Goal: Task Accomplishment & Management: Use online tool/utility

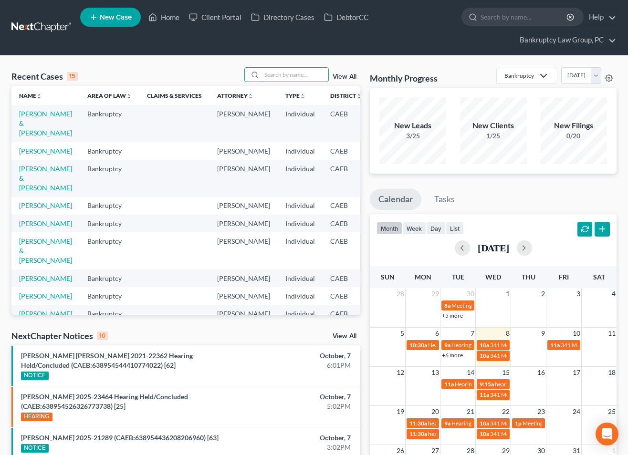
drag, startPoint x: 279, startPoint y: 79, endPoint x: 356, endPoint y: 76, distance: 77.3
click at [279, 79] on input "search" at bounding box center [294, 75] width 67 height 14
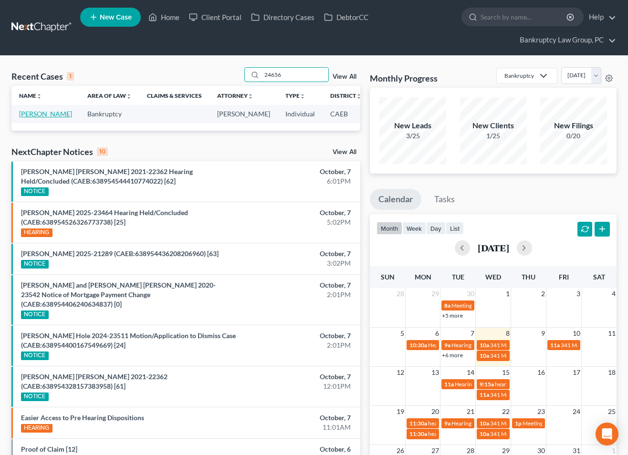
type input "24656"
click at [28, 118] on link "[PERSON_NAME]" at bounding box center [45, 114] width 53 height 8
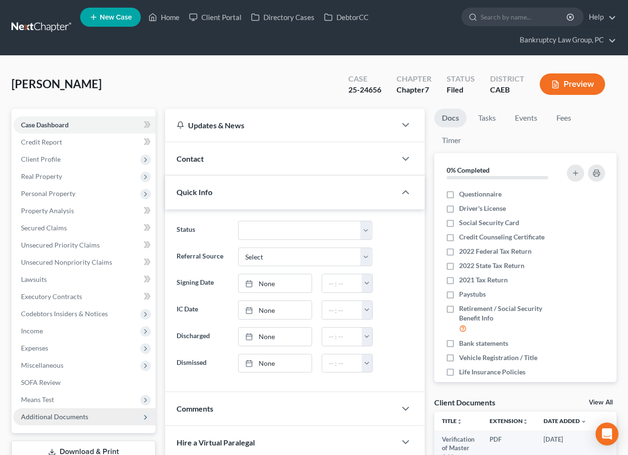
click at [57, 413] on span "Additional Documents" at bounding box center [54, 417] width 67 height 8
click at [170, 15] on link "Home" at bounding box center [164, 17] width 41 height 17
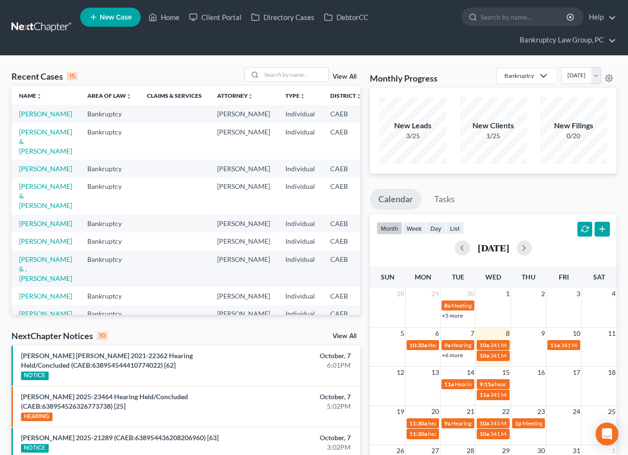
click at [346, 339] on link "View All" at bounding box center [344, 336] width 24 height 7
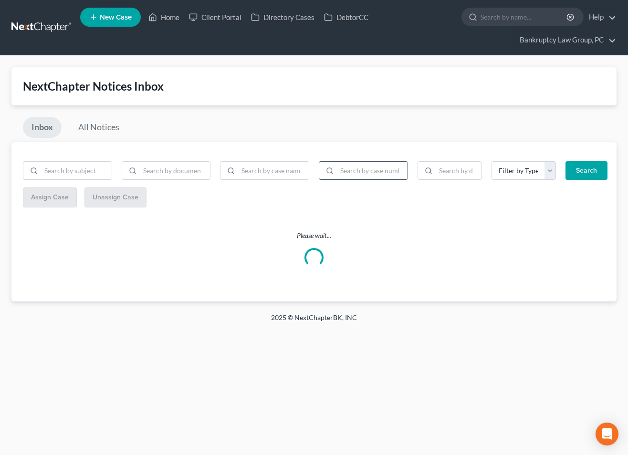
click at [382, 172] on input "search" at bounding box center [372, 171] width 71 height 18
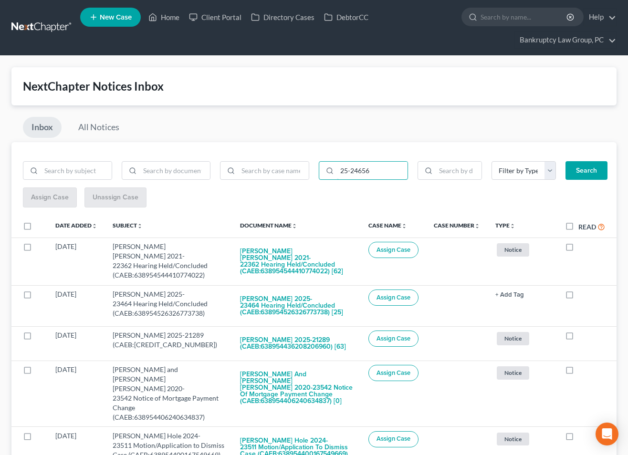
type input "25-24656"
click at [585, 175] on button "Search" at bounding box center [586, 170] width 42 height 19
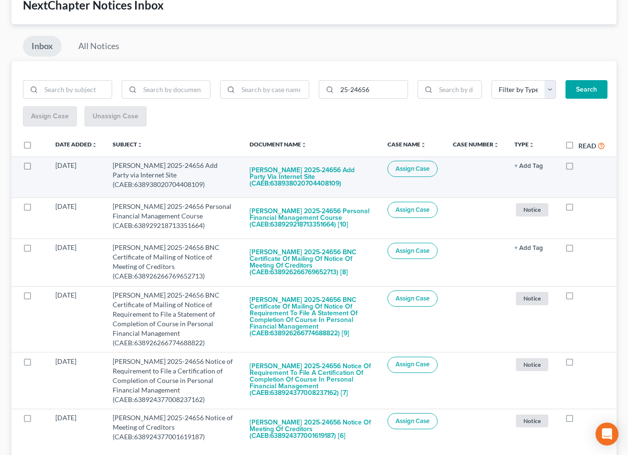
scroll to position [73, 0]
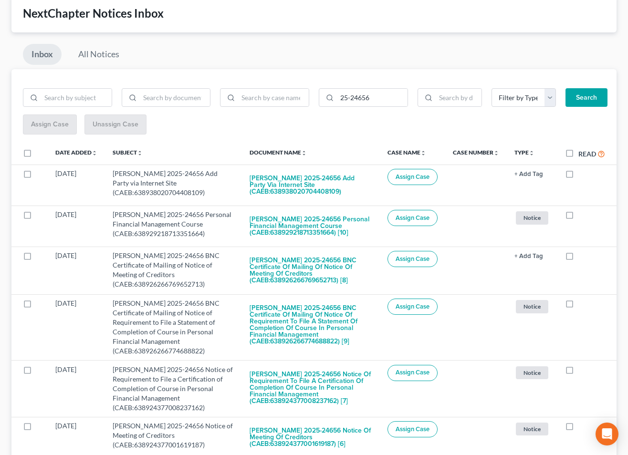
click at [36, 156] on label at bounding box center [36, 156] width 0 height 0
click at [40, 153] on input "checkbox" at bounding box center [43, 151] width 6 height 6
checkbox input "true"
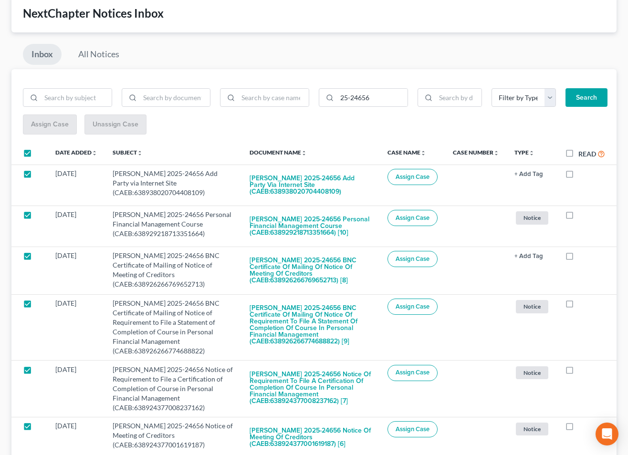
checkbox input "true"
click at [46, 124] on span "Assign Case" at bounding box center [50, 124] width 38 height 8
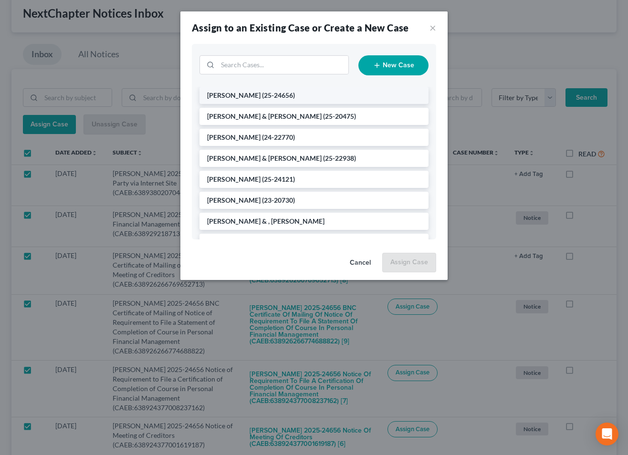
click at [252, 94] on li "[PERSON_NAME] (25-24656)" at bounding box center [313, 95] width 229 height 17
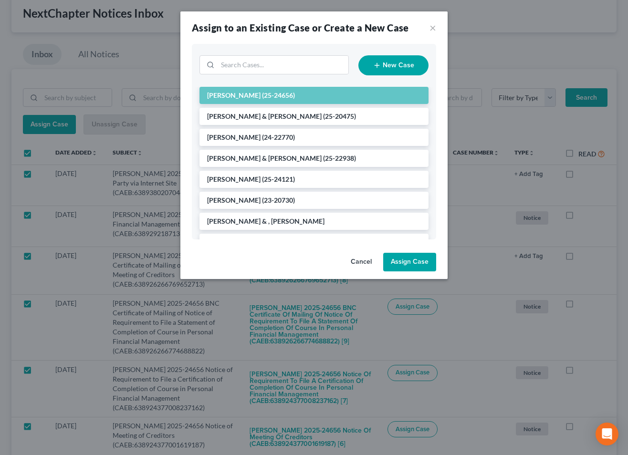
click at [414, 261] on button "Assign Case" at bounding box center [409, 262] width 53 height 19
checkbox input "false"
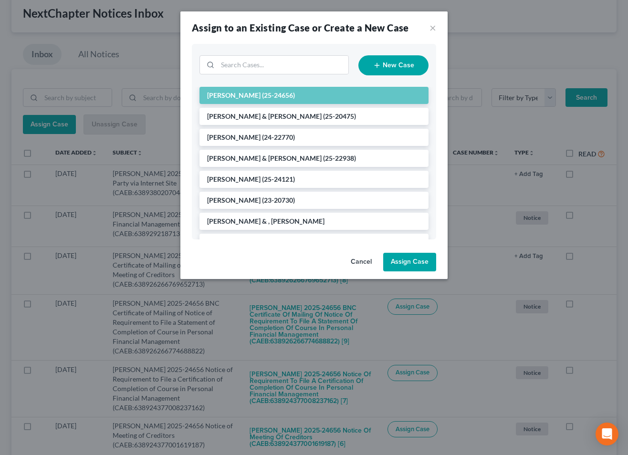
checkbox input "false"
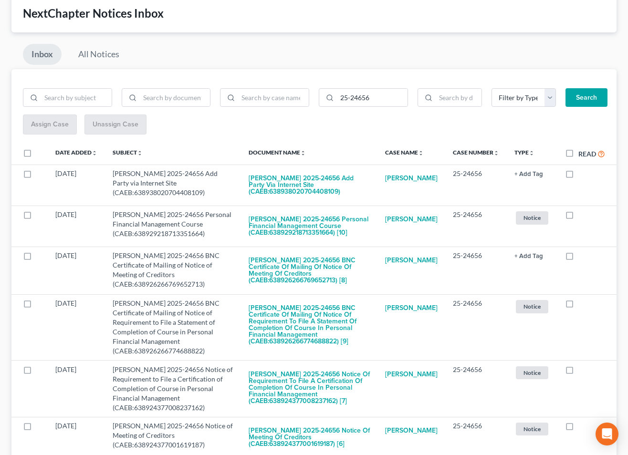
click at [578, 152] on label "Read" at bounding box center [591, 153] width 27 height 11
click at [582, 152] on input "Read" at bounding box center [585, 151] width 6 height 6
checkbox input "true"
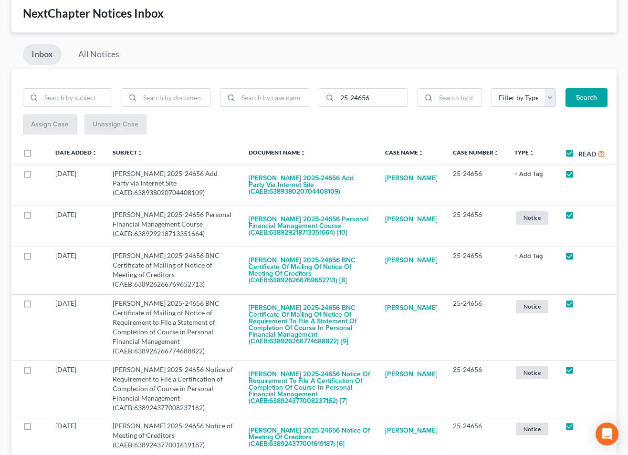
checkbox input "true"
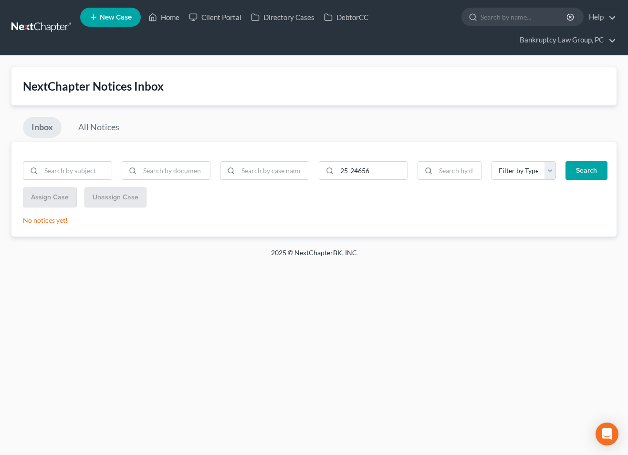
scroll to position [0, 0]
click at [174, 19] on link "Home" at bounding box center [164, 17] width 41 height 17
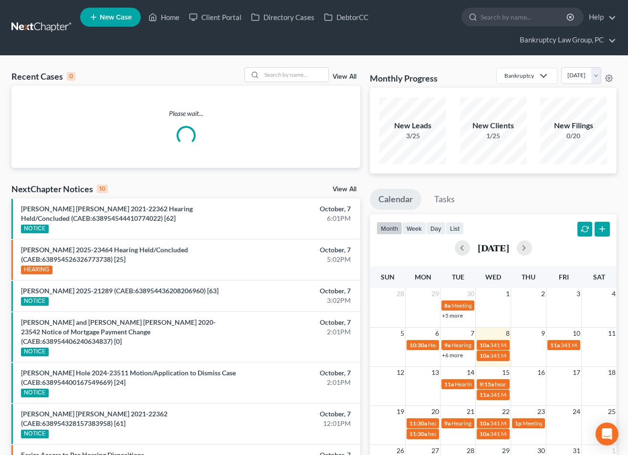
click at [342, 192] on link "View All" at bounding box center [344, 189] width 24 height 7
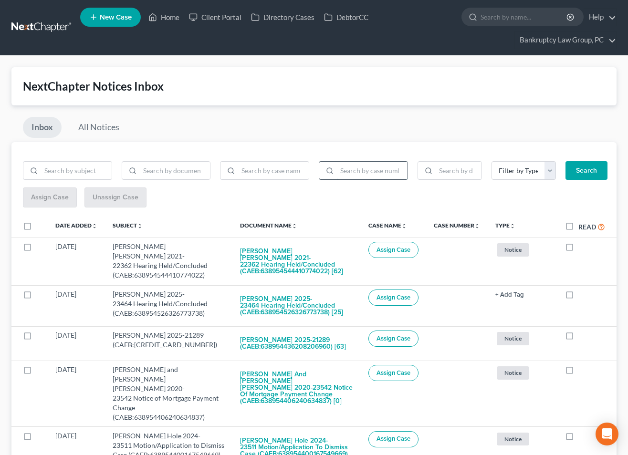
click at [378, 175] on input "search" at bounding box center [372, 171] width 71 height 18
type input "25-24657"
click at [596, 166] on button "Search" at bounding box center [586, 170] width 42 height 19
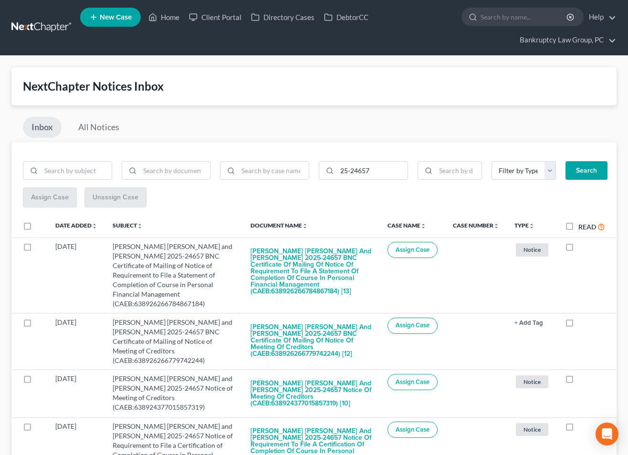
click at [36, 228] on label at bounding box center [36, 228] width 0 height 0
click at [40, 226] on input "checkbox" at bounding box center [43, 224] width 6 height 6
checkbox input "true"
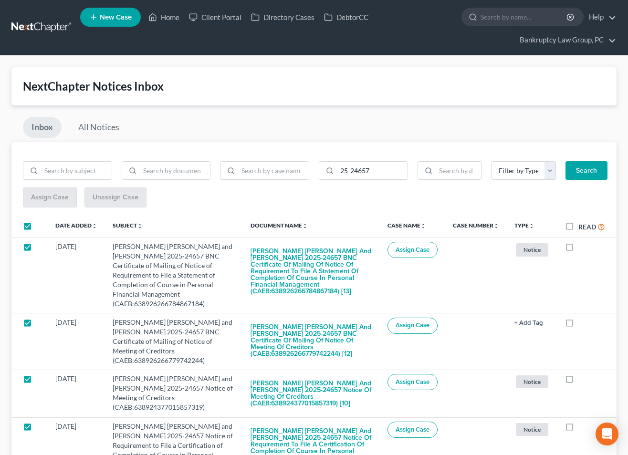
checkbox input "true"
click at [42, 201] on span "Assign Case" at bounding box center [50, 197] width 38 height 8
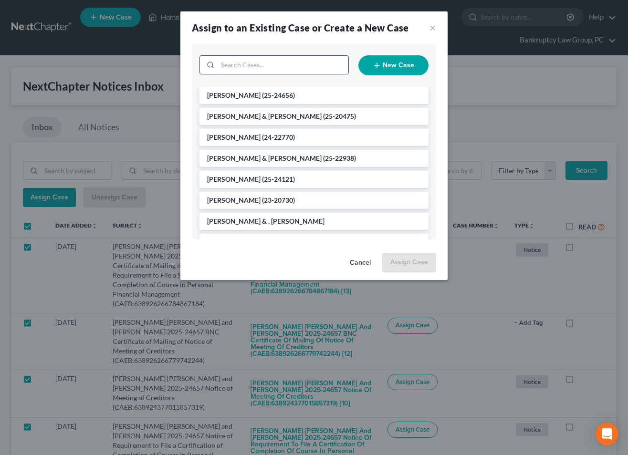
click at [285, 68] on input "search" at bounding box center [283, 65] width 131 height 18
type input "24657"
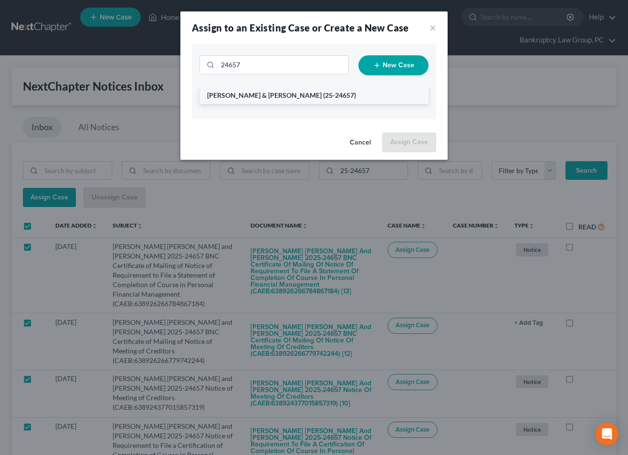
click at [252, 93] on span "[PERSON_NAME] & [PERSON_NAME]" at bounding box center [264, 95] width 114 height 8
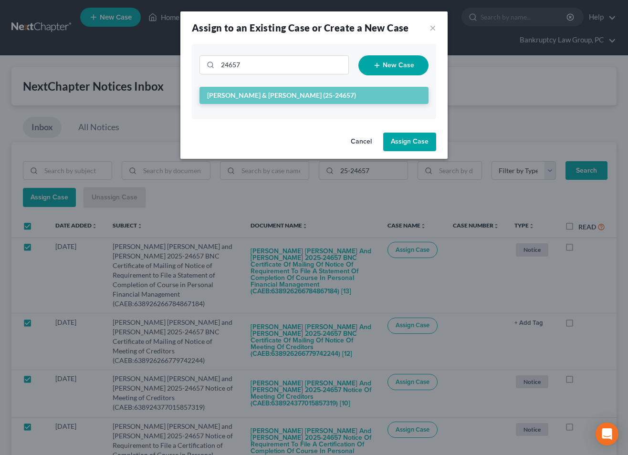
click at [423, 141] on button "Assign Case" at bounding box center [409, 142] width 53 height 19
checkbox input "false"
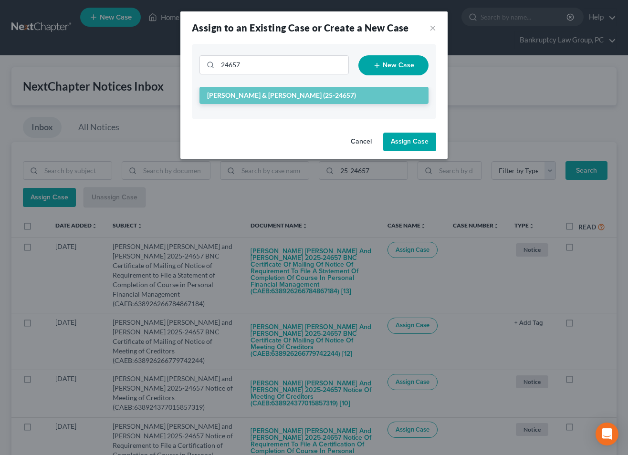
checkbox input "false"
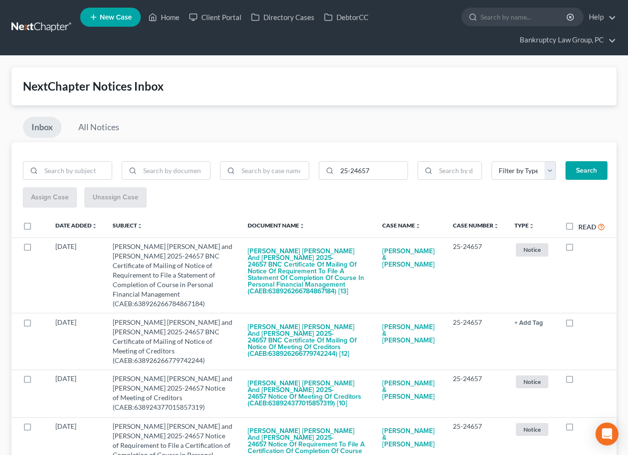
click at [578, 226] on label "Read" at bounding box center [591, 226] width 27 height 11
click at [582, 226] on input "Read" at bounding box center [585, 224] width 6 height 6
checkbox input "true"
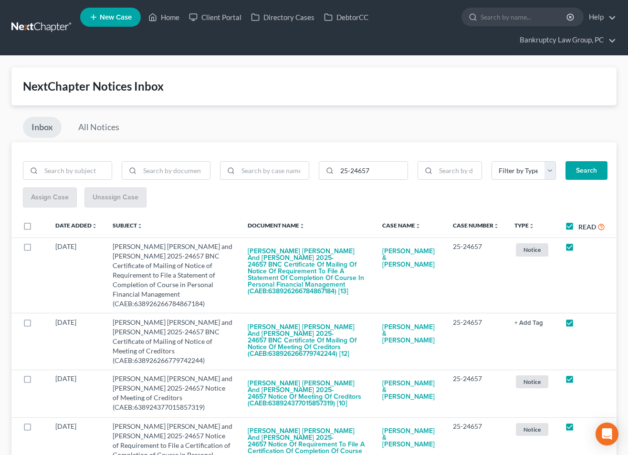
checkbox input "true"
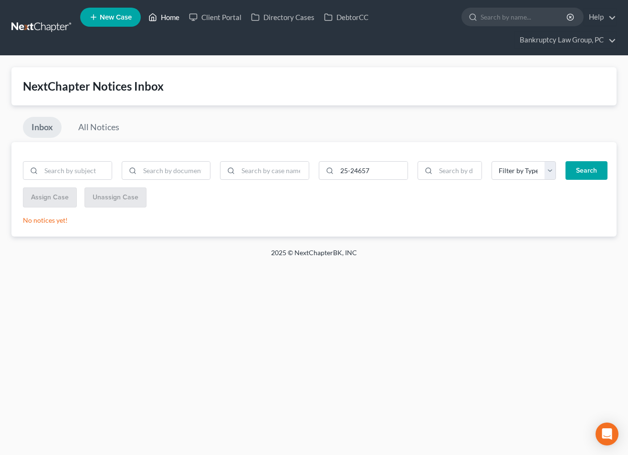
click at [174, 18] on link "Home" at bounding box center [164, 17] width 41 height 17
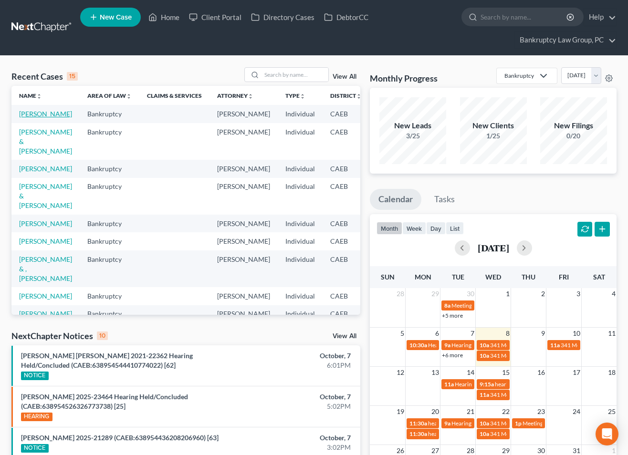
click at [30, 111] on link "[PERSON_NAME]" at bounding box center [45, 114] width 53 height 8
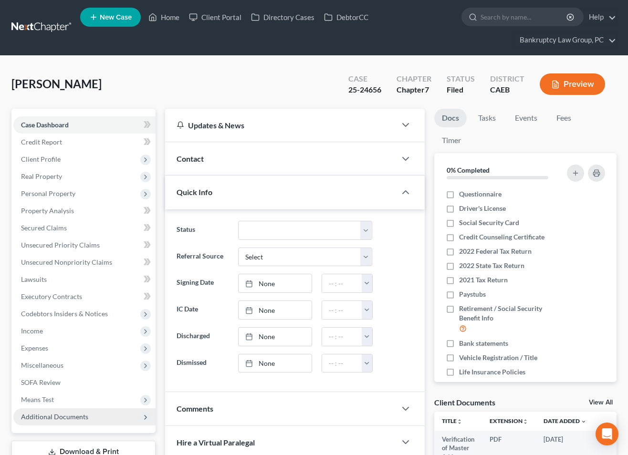
click at [75, 418] on span "Additional Documents" at bounding box center [54, 417] width 67 height 8
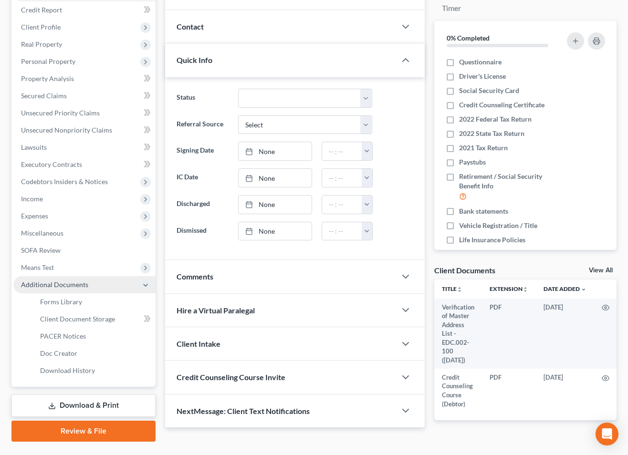
scroll to position [154, 0]
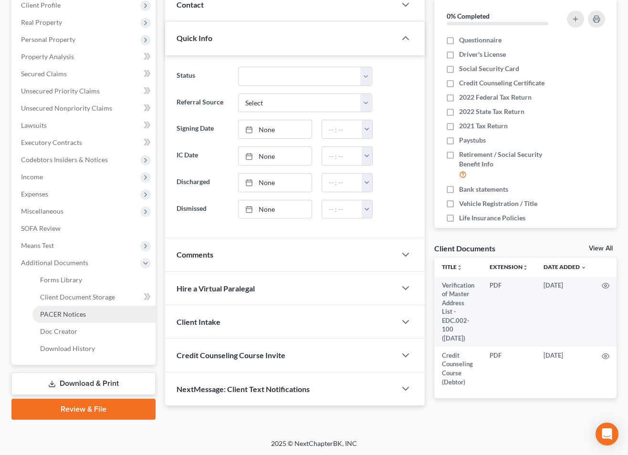
click at [65, 318] on link "PACER Notices" at bounding box center [93, 314] width 123 height 17
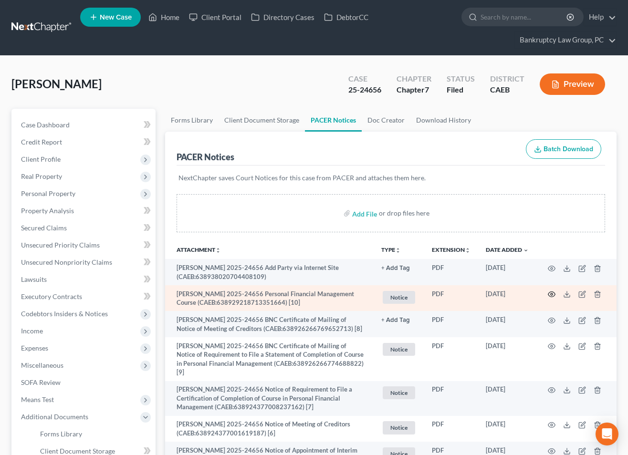
scroll to position [2, 0]
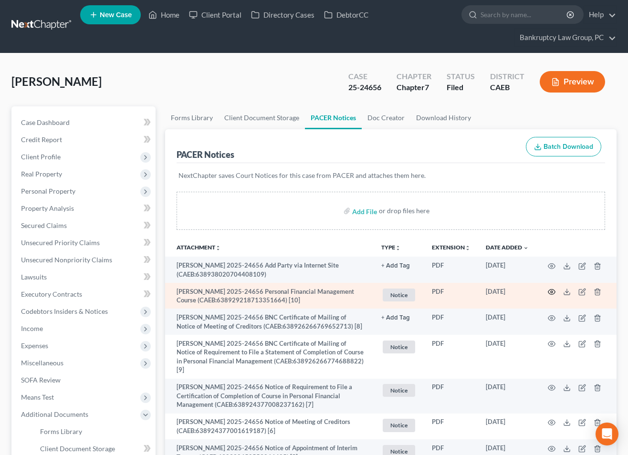
click at [552, 291] on circle "button" at bounding box center [551, 292] width 2 height 2
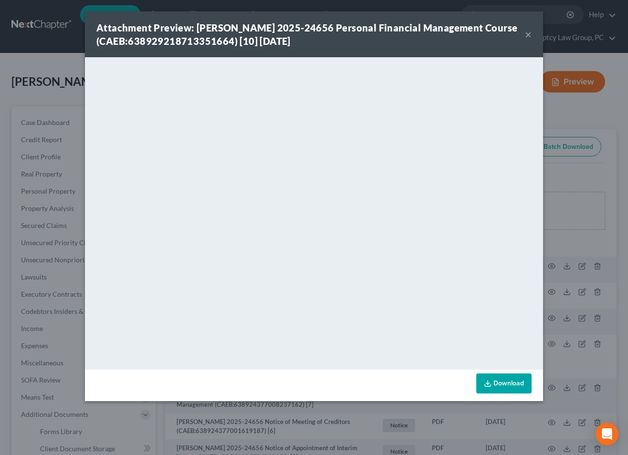
drag, startPoint x: 527, startPoint y: 33, endPoint x: 416, endPoint y: 48, distance: 112.1
click at [527, 33] on button "×" at bounding box center [528, 34] width 7 height 11
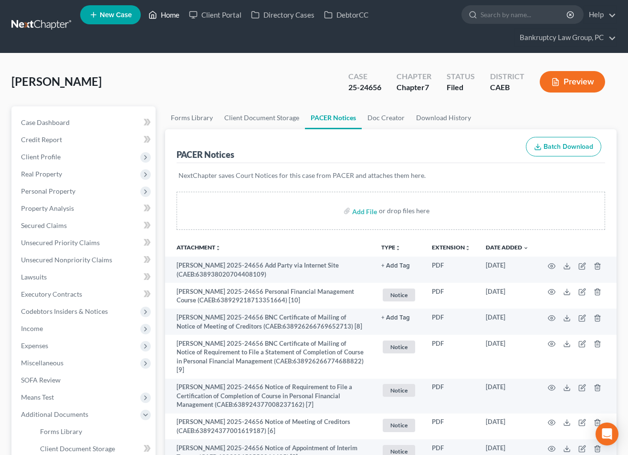
click at [174, 15] on link "Home" at bounding box center [164, 14] width 41 height 17
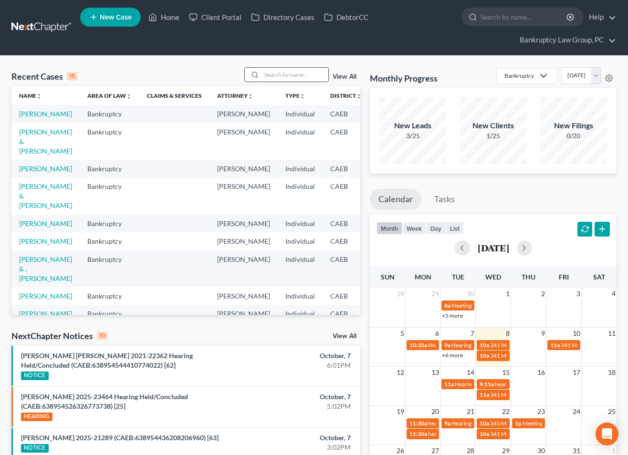
click at [285, 74] on input "search" at bounding box center [294, 75] width 67 height 14
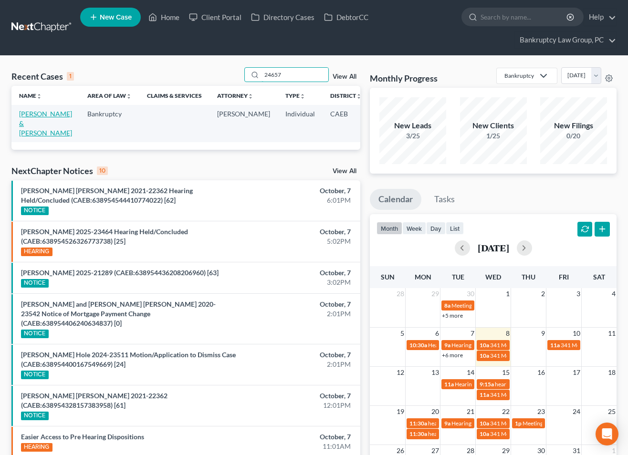
type input "24657"
click at [31, 126] on link "[PERSON_NAME] & [PERSON_NAME]" at bounding box center [45, 123] width 53 height 27
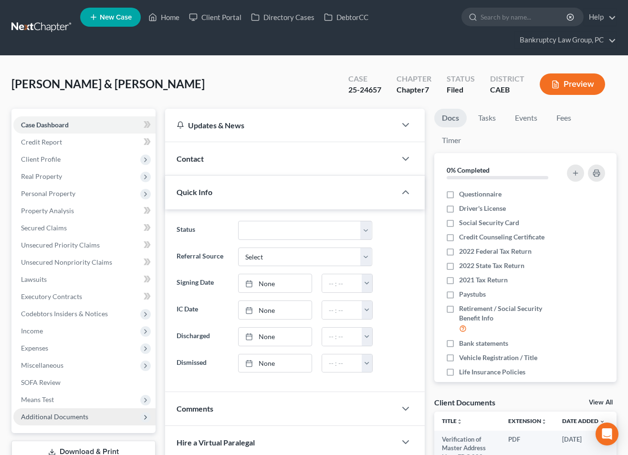
click at [58, 416] on span "Additional Documents" at bounding box center [54, 417] width 67 height 8
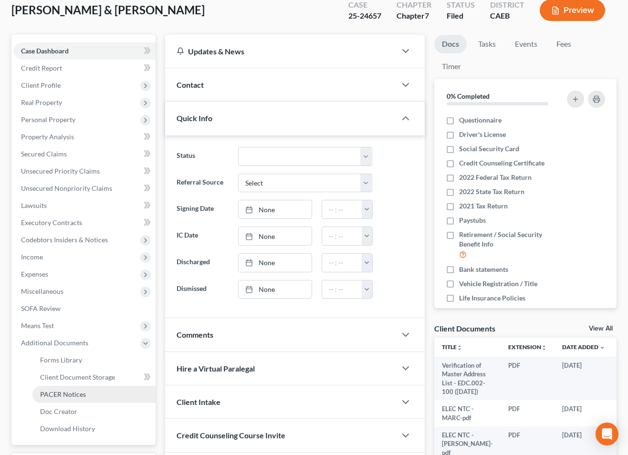
click at [58, 400] on link "PACER Notices" at bounding box center [93, 394] width 123 height 17
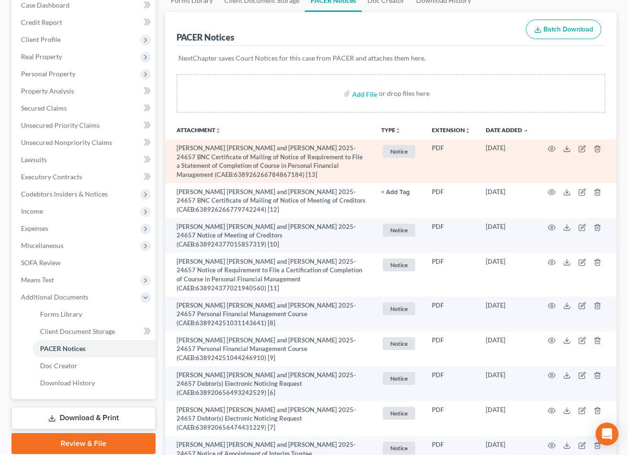
scroll to position [120, 0]
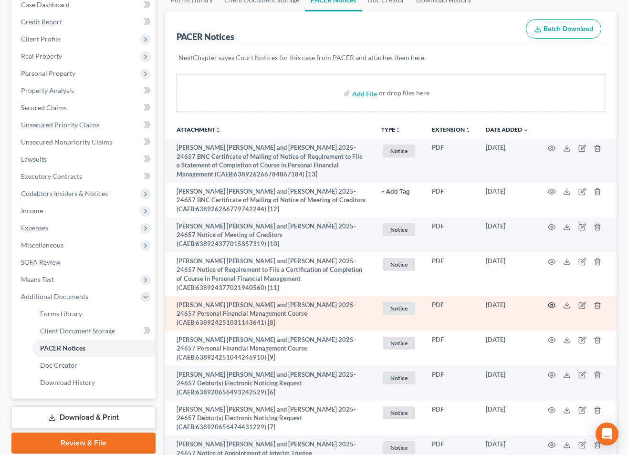
click at [553, 301] on icon "button" at bounding box center [552, 305] width 8 height 8
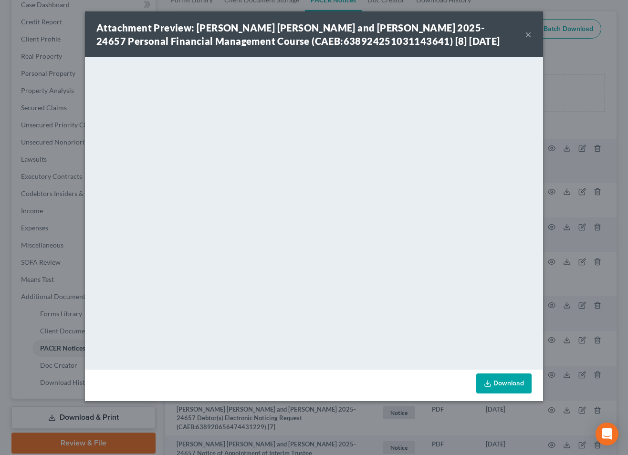
click at [530, 32] on button "×" at bounding box center [528, 34] width 7 height 11
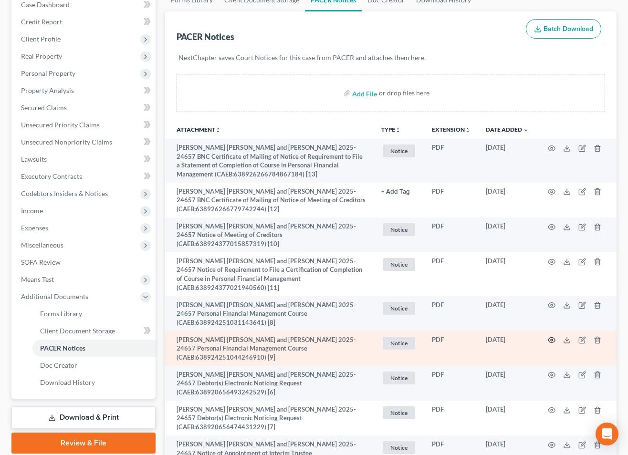
click at [549, 336] on icon "button" at bounding box center [552, 340] width 8 height 8
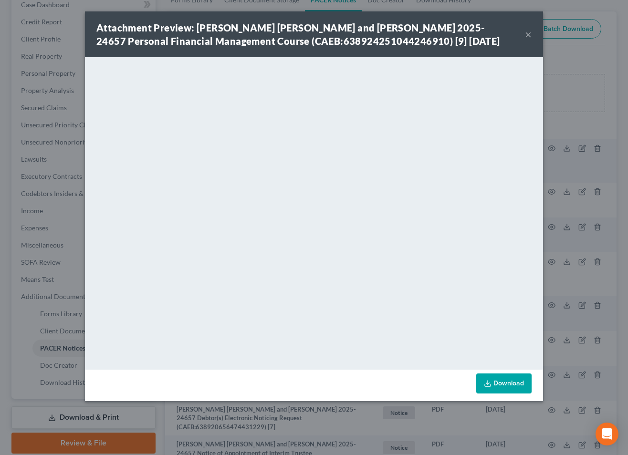
click at [529, 35] on button "×" at bounding box center [528, 34] width 7 height 11
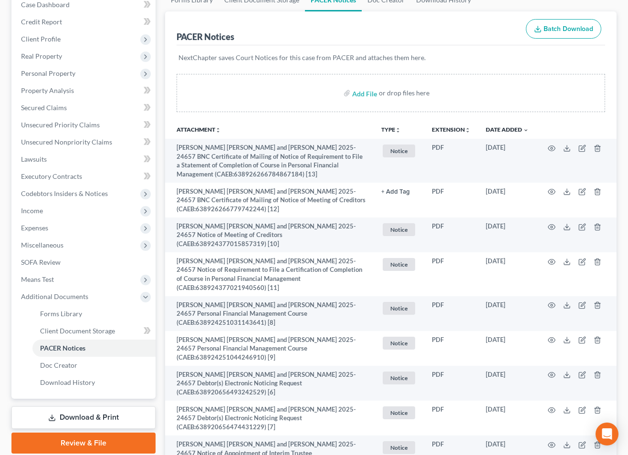
scroll to position [0, 0]
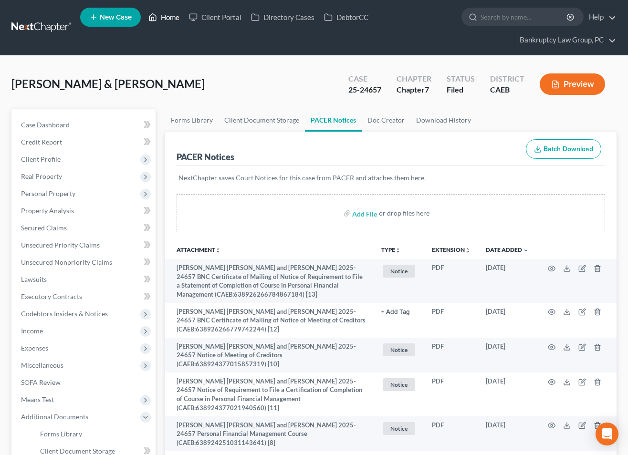
drag, startPoint x: 173, startPoint y: 20, endPoint x: 228, endPoint y: 80, distance: 81.4
click at [173, 20] on link "Home" at bounding box center [164, 17] width 41 height 17
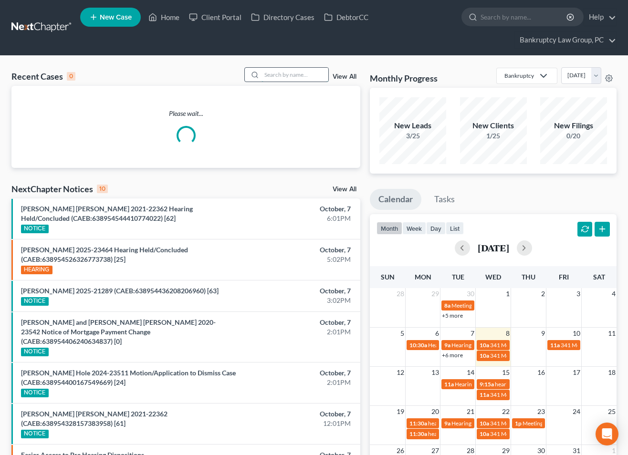
click at [304, 77] on input "search" at bounding box center [294, 75] width 67 height 14
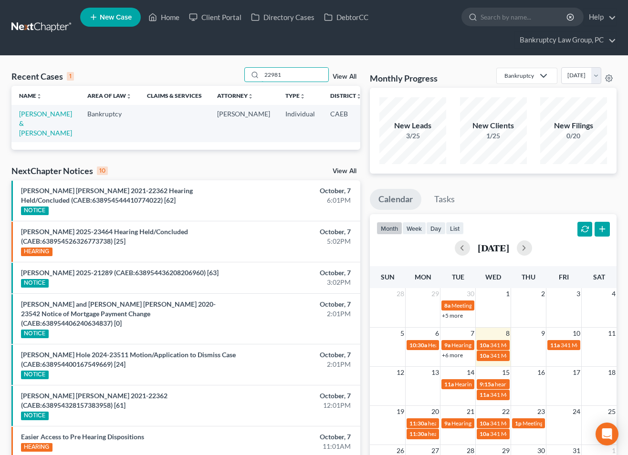
type input "22981"
click at [344, 175] on link "View All" at bounding box center [344, 171] width 24 height 7
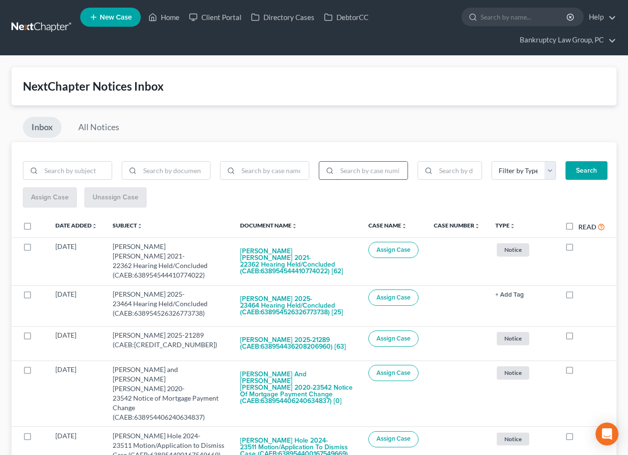
click at [381, 176] on input "search" at bounding box center [372, 171] width 71 height 18
type input "25-22981"
click at [594, 180] on button "Search" at bounding box center [586, 170] width 42 height 19
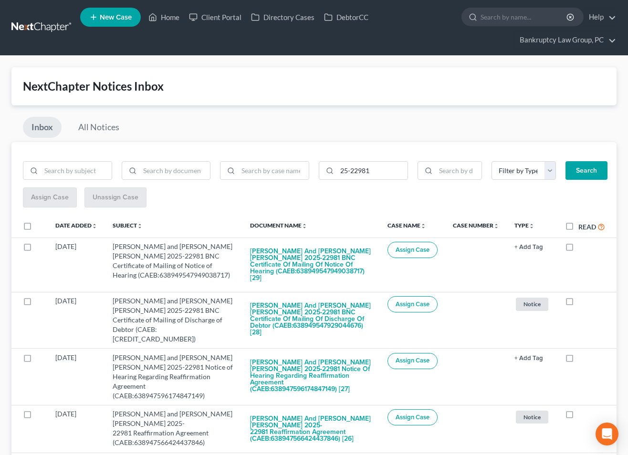
click at [36, 228] on label at bounding box center [36, 228] width 0 height 0
click at [40, 226] on input "checkbox" at bounding box center [43, 224] width 6 height 6
checkbox input "true"
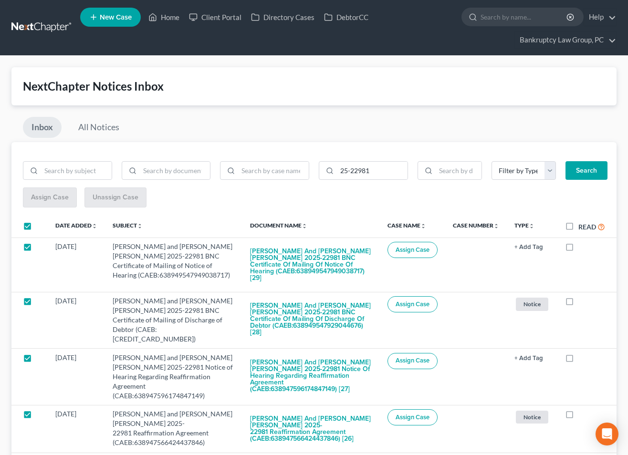
checkbox input "true"
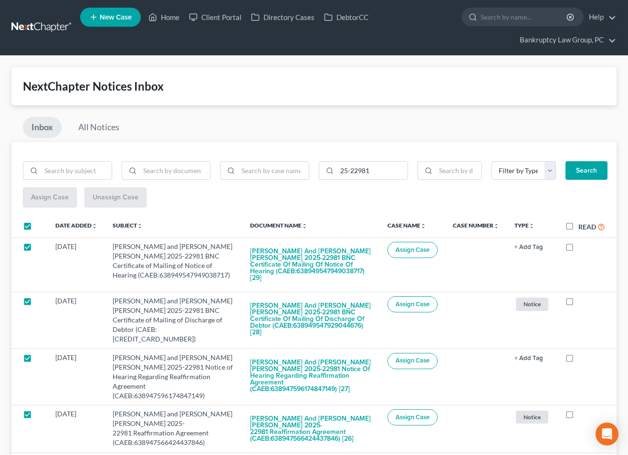
checkbox input "true"
click at [60, 200] on span "Assign Case" at bounding box center [50, 197] width 38 height 8
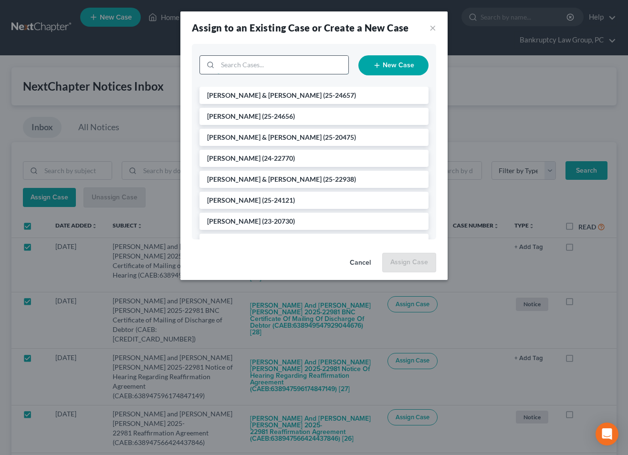
click at [296, 63] on input "search" at bounding box center [283, 65] width 131 height 18
type input "22981"
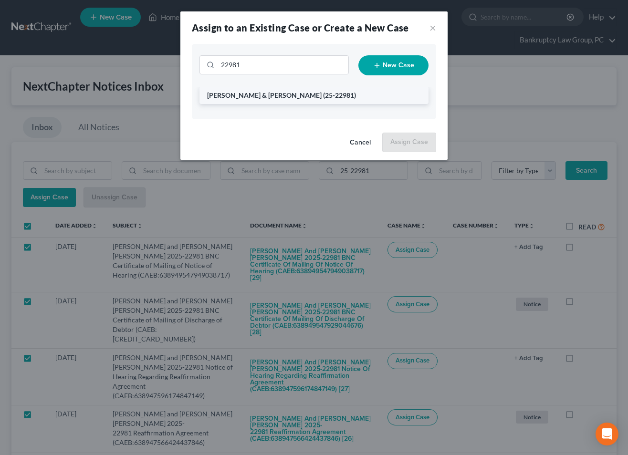
click at [323, 94] on span "(25-22981)" at bounding box center [339, 95] width 33 height 8
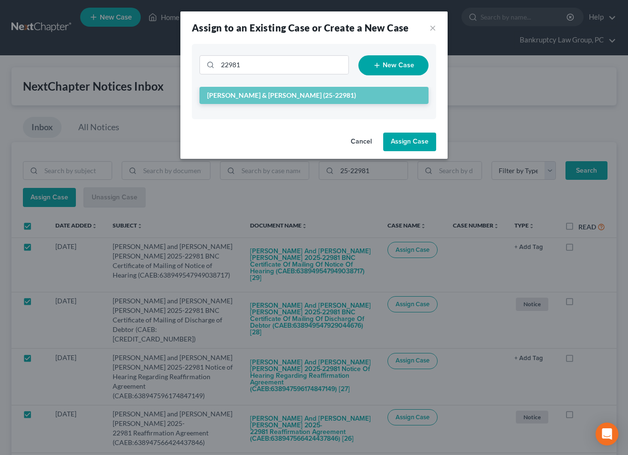
click at [406, 142] on button "Assign Case" at bounding box center [409, 142] width 53 height 19
checkbox input "false"
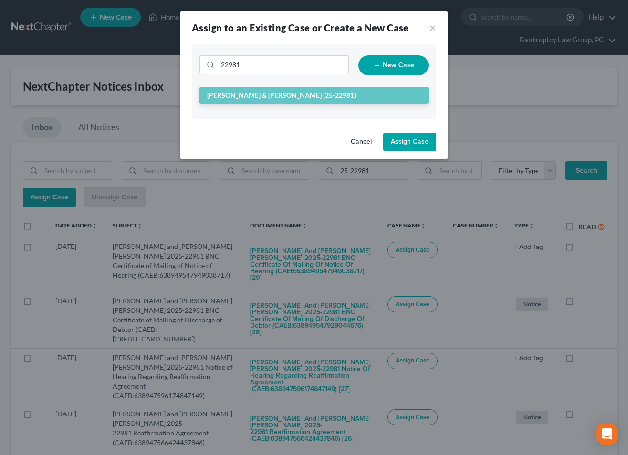
checkbox input "false"
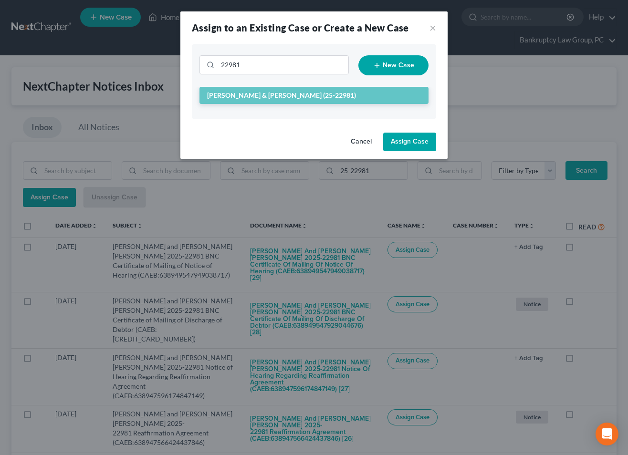
checkbox input "false"
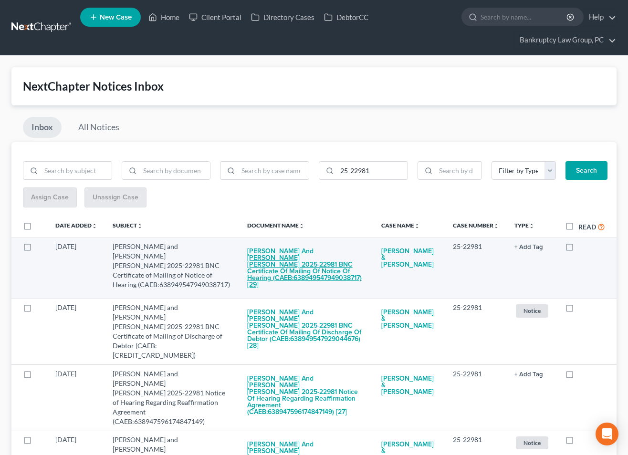
click at [301, 265] on button "[PERSON_NAME] and [PERSON_NAME] [PERSON_NAME] 2025-22981 BNC Certificate of Mai…" at bounding box center [306, 268] width 119 height 52
checkbox input "true"
